Goal: Task Accomplishment & Management: Complete application form

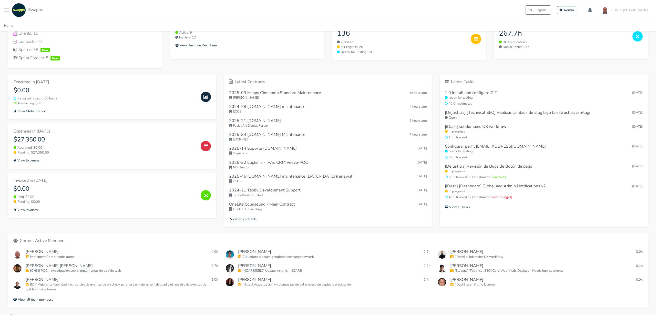
scroll to position [153, 0]
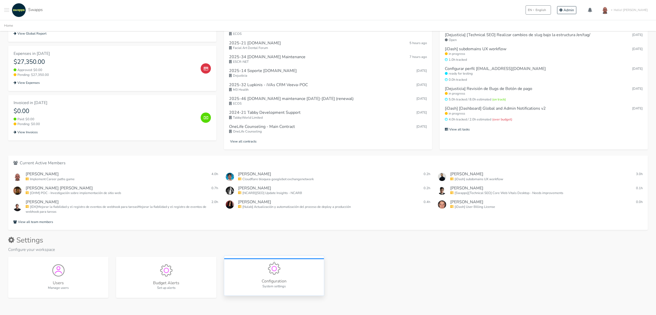
click at [274, 274] on img "Configuration" at bounding box center [274, 268] width 12 height 12
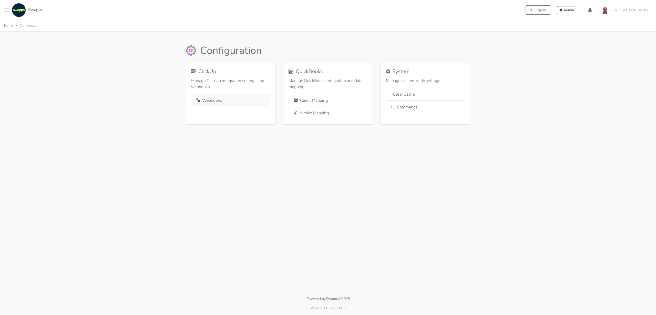
click at [218, 100] on link "Webhooks" at bounding box center [230, 100] width 79 height 13
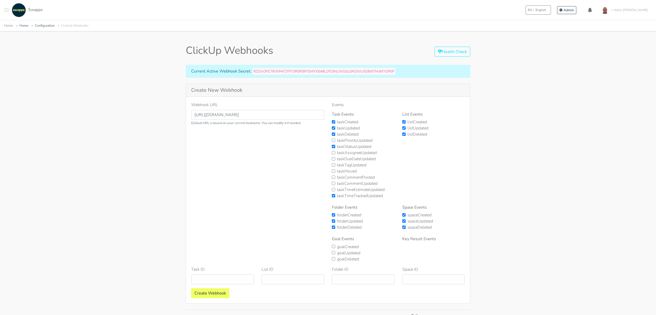
scroll to position [2, 0]
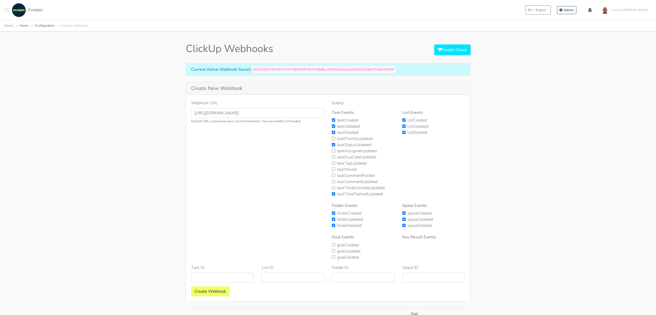
click at [448, 50] on link "Health Check" at bounding box center [452, 50] width 36 height 10
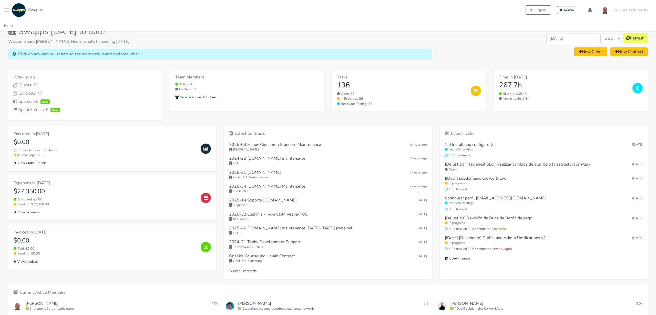
click at [5, 9] on button "Toggle navigation menu" at bounding box center [6, 10] width 5 height 14
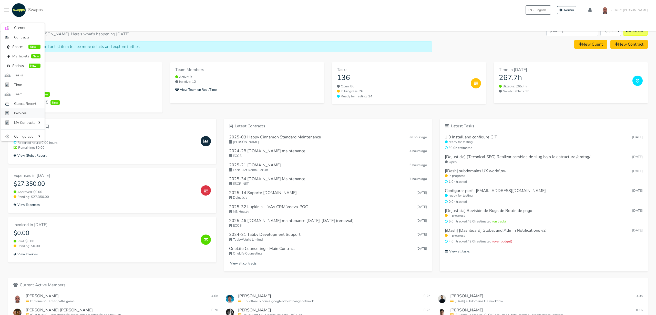
scroll to position [32, 0]
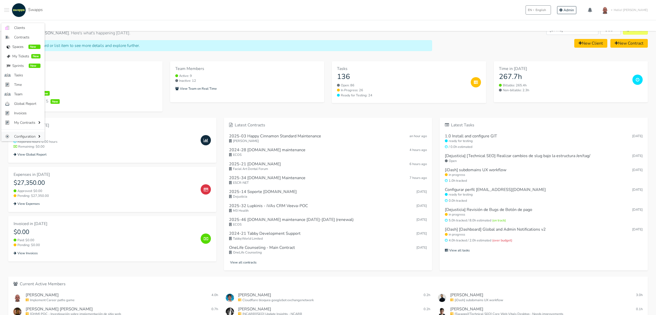
click at [31, 134] on span "Configuration" at bounding box center [25, 136] width 23 height 5
click at [58, 137] on link "Users" at bounding box center [67, 136] width 41 height 9
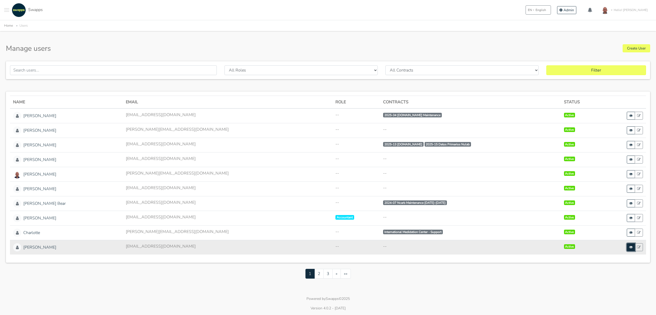
click at [629, 247] on icon at bounding box center [631, 247] width 4 height 4
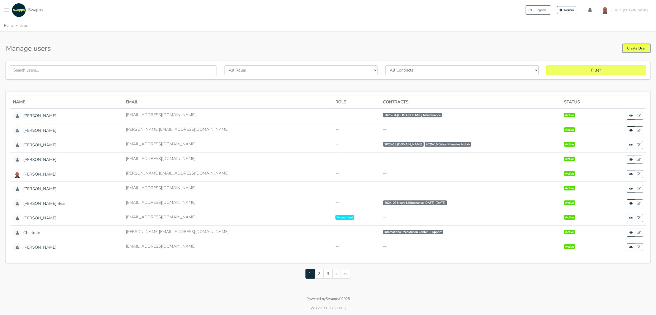
click at [634, 47] on link "Create User" at bounding box center [636, 48] width 27 height 8
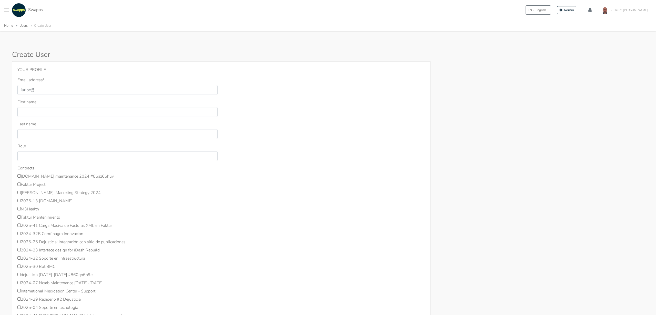
type input "iuribe@swapps.com"
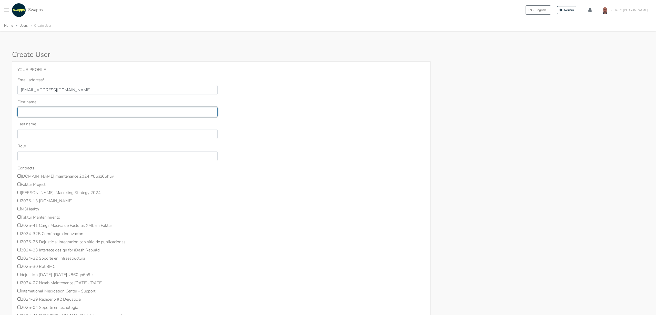
click at [70, 112] on input "First name" at bounding box center [117, 112] width 200 height 10
type input "Iván"
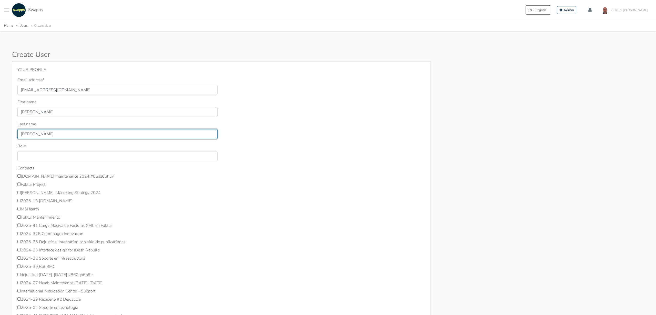
type input "Uribe"
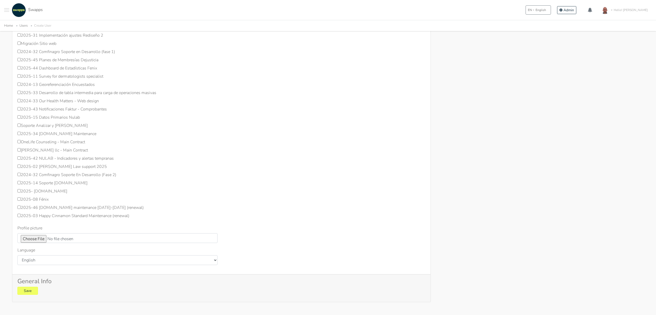
scroll to position [357, 0]
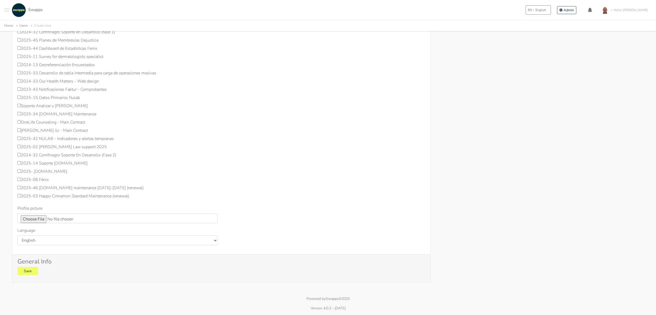
type input "Alpha Team Tech Lead"
click at [26, 268] on button "Save" at bounding box center [27, 271] width 20 height 8
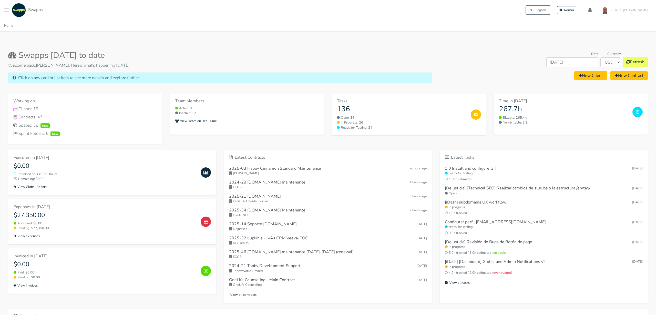
click at [267, 41] on body ".cls-1 { fill: #F15CFF; } .cls-2 { fill: #9a9a9a; } Clients Contracts Spaces Ne…" at bounding box center [328, 231] width 656 height 463
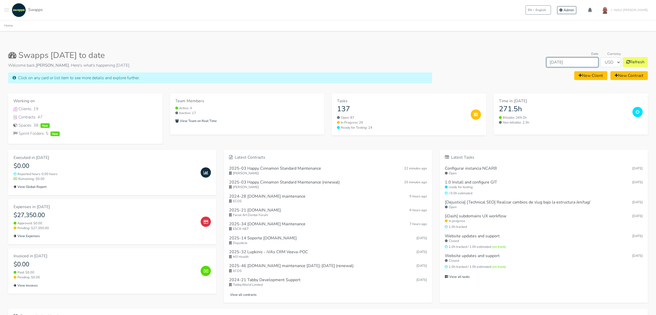
click at [580, 60] on input "Oct 2025" at bounding box center [572, 62] width 52 height 10
click at [554, 52] on span "Sep" at bounding box center [552, 50] width 11 height 14
type input "[DATE]"
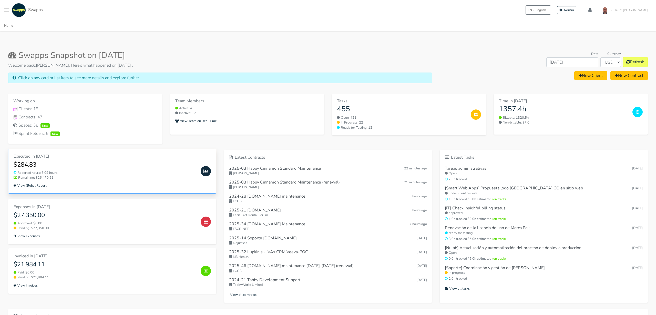
click at [81, 175] on small "Remaining: $26,470.91" at bounding box center [105, 177] width 183 height 5
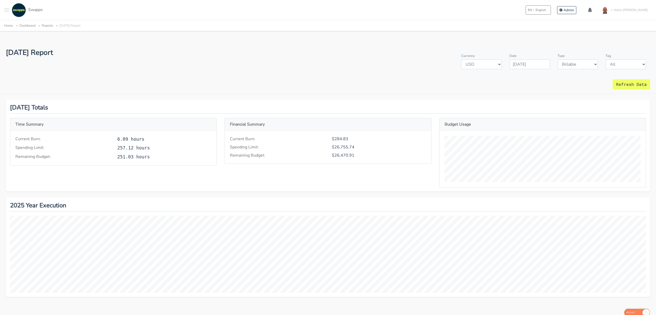
scroll to position [99, 644]
click at [34, 11] on span "Swapps" at bounding box center [35, 10] width 15 height 6
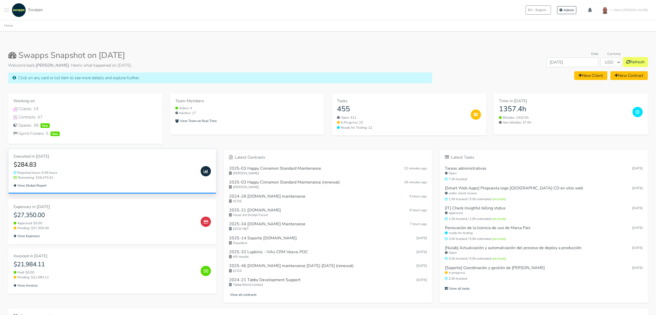
click at [35, 186] on small "View Global Report" at bounding box center [30, 185] width 33 height 5
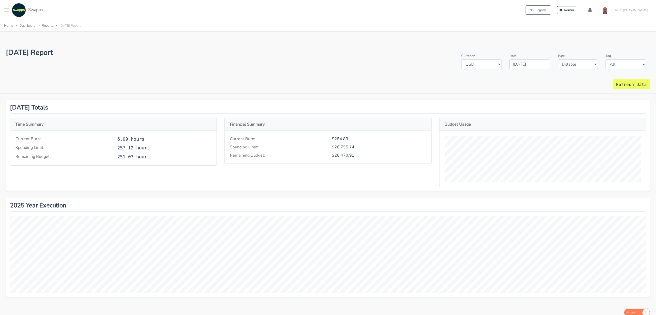
scroll to position [99, 644]
click at [40, 12] on span "Swapps" at bounding box center [35, 10] width 15 height 6
